Goal: Find specific page/section: Find specific page/section

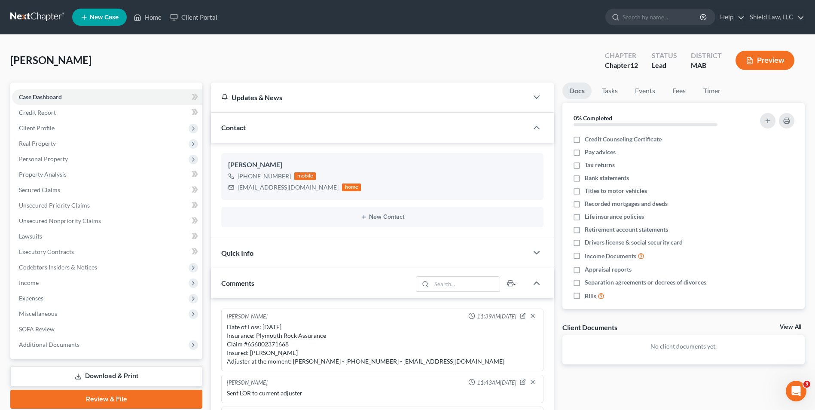
scroll to position [1203, 0]
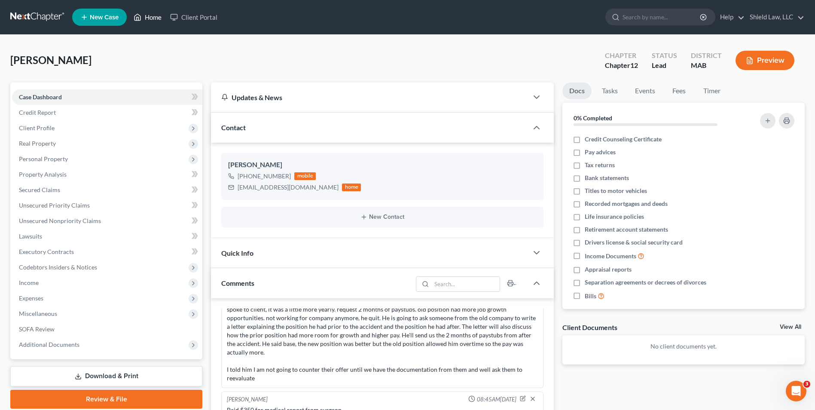
click at [147, 21] on link "Home" at bounding box center [147, 16] width 37 height 15
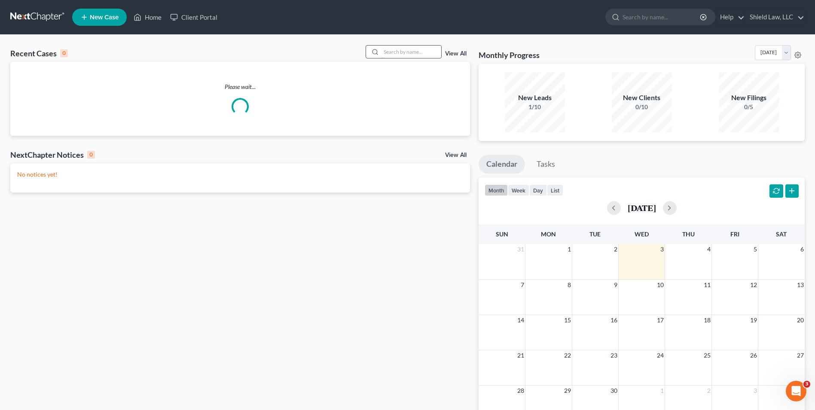
click at [401, 54] on input "search" at bounding box center [411, 52] width 60 height 12
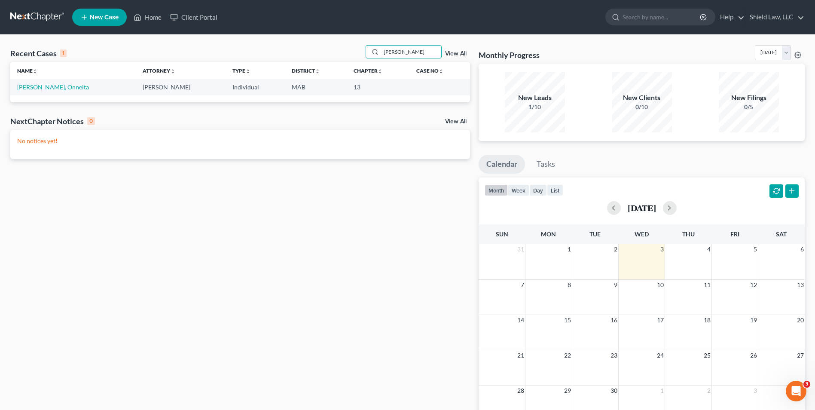
type input "[PERSON_NAME]"
click at [34, 91] on td "[PERSON_NAME], Onneita" at bounding box center [72, 87] width 125 height 16
click at [36, 90] on link "[PERSON_NAME], Onneita" at bounding box center [53, 86] width 72 height 7
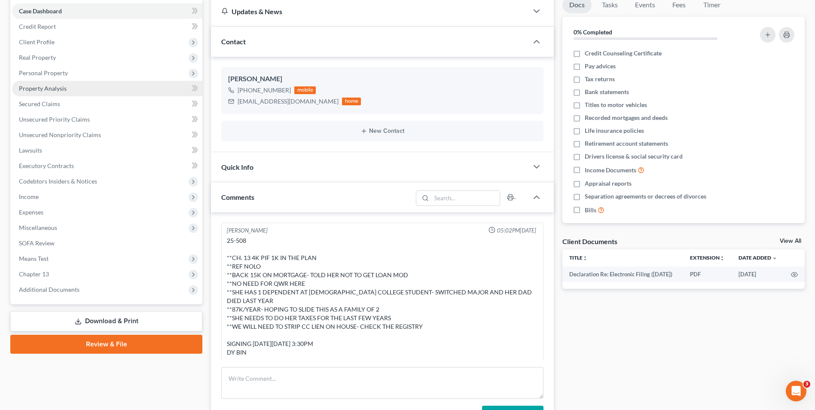
click at [58, 88] on span "Property Analysis" at bounding box center [43, 88] width 48 height 7
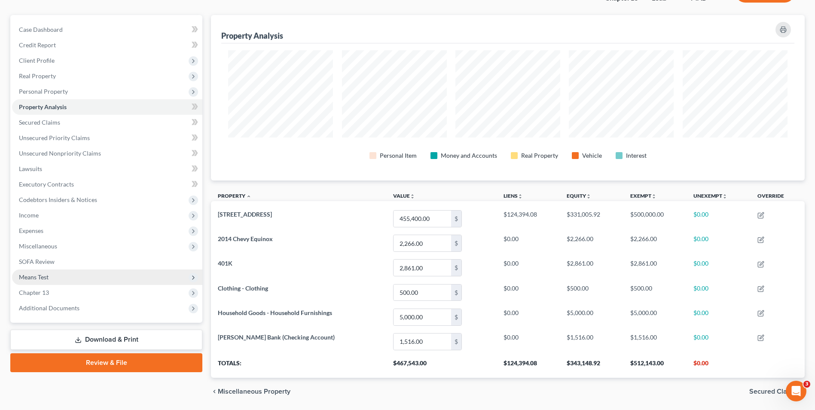
scroll to position [52, 0]
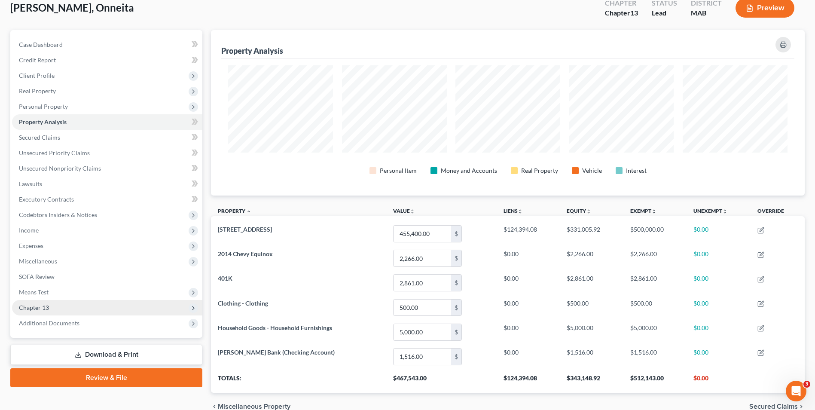
click at [58, 304] on span "Chapter 13" at bounding box center [107, 307] width 190 height 15
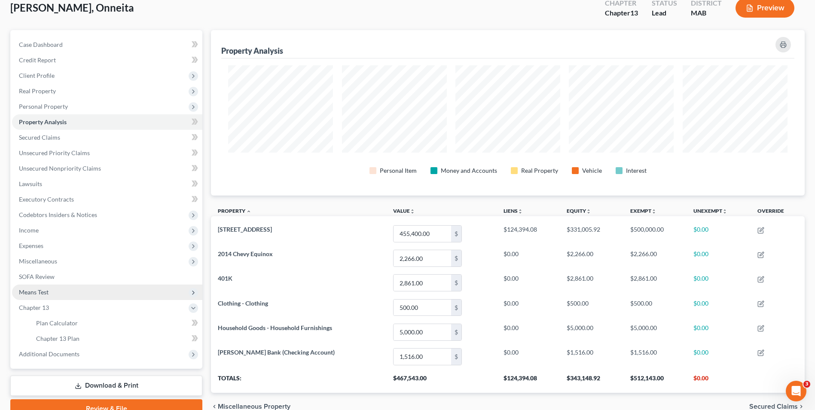
click at [53, 288] on span "Means Test" at bounding box center [107, 291] width 190 height 15
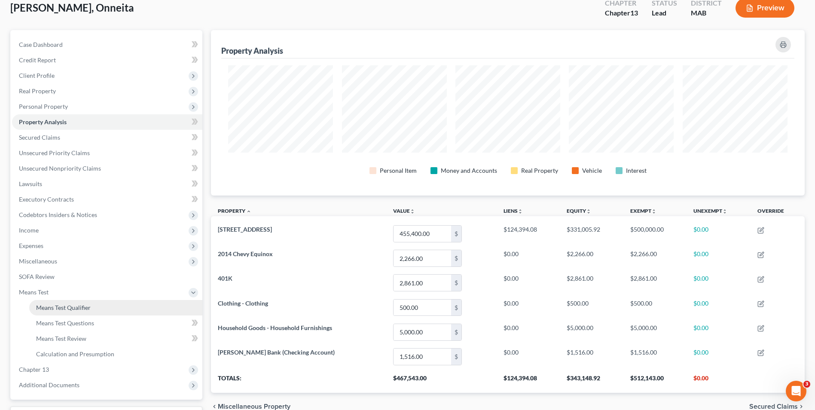
click at [70, 304] on span "Means Test Qualifier" at bounding box center [63, 307] width 55 height 7
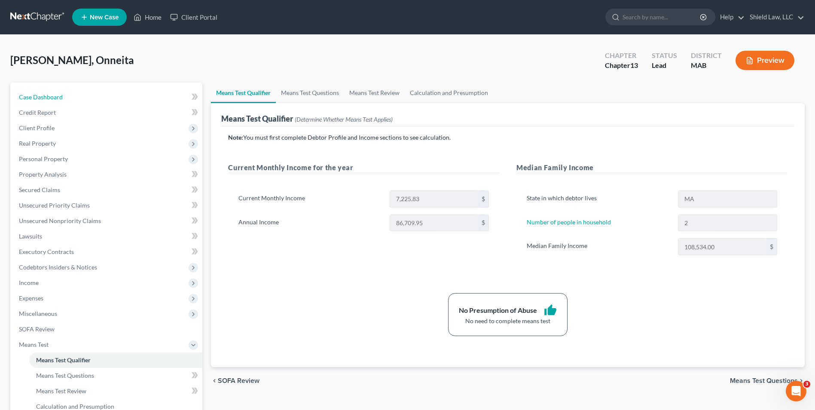
drag, startPoint x: 77, startPoint y: 96, endPoint x: 205, endPoint y: 110, distance: 128.8
click at [77, 96] on link "Case Dashboard" at bounding box center [107, 96] width 190 height 15
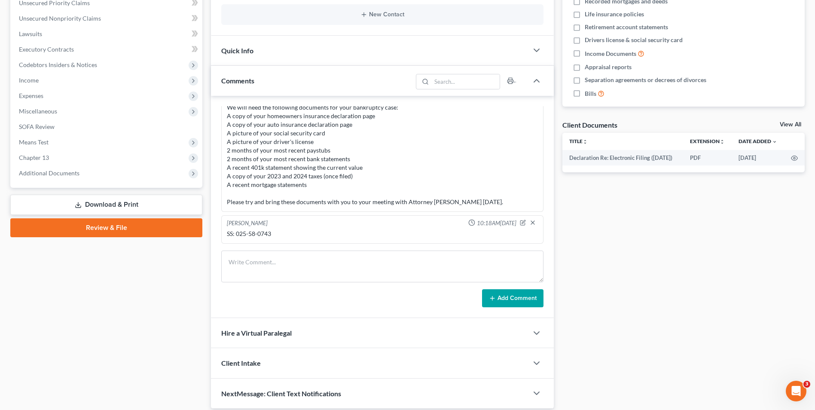
scroll to position [215, 0]
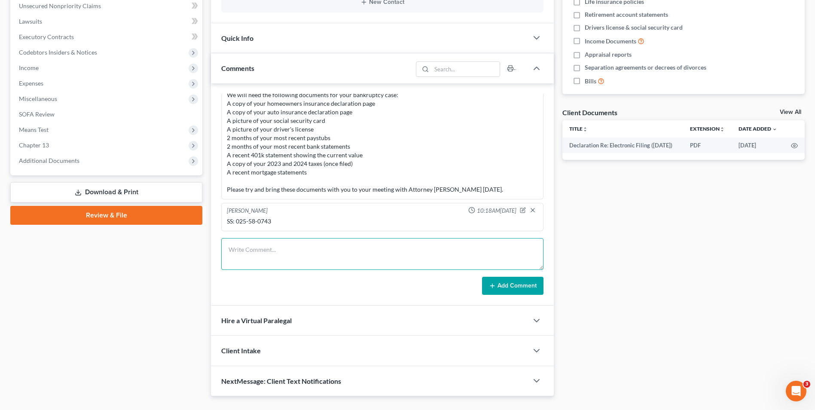
click at [337, 242] on textarea at bounding box center [382, 254] width 322 height 32
